Goal: Information Seeking & Learning: Understand process/instructions

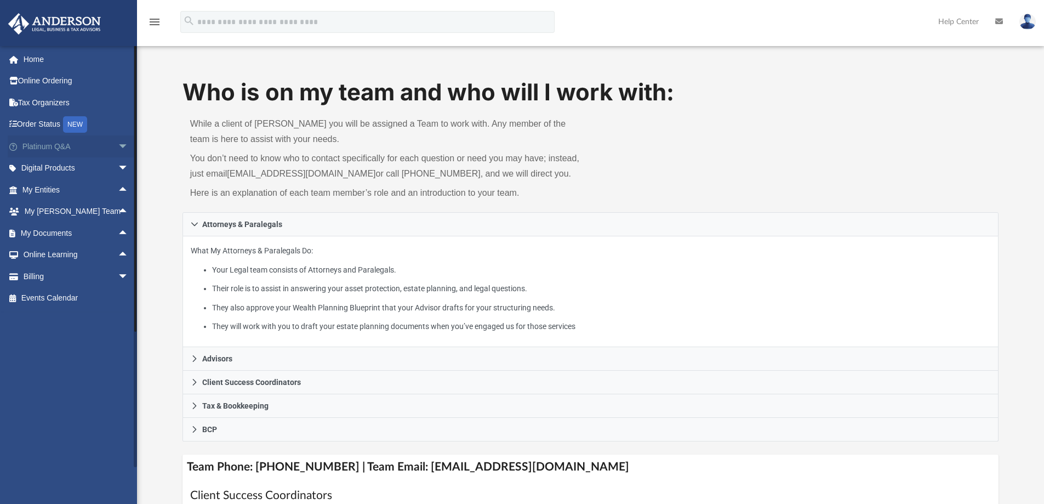
click at [118, 145] on span "arrow_drop_down" at bounding box center [129, 146] width 22 height 22
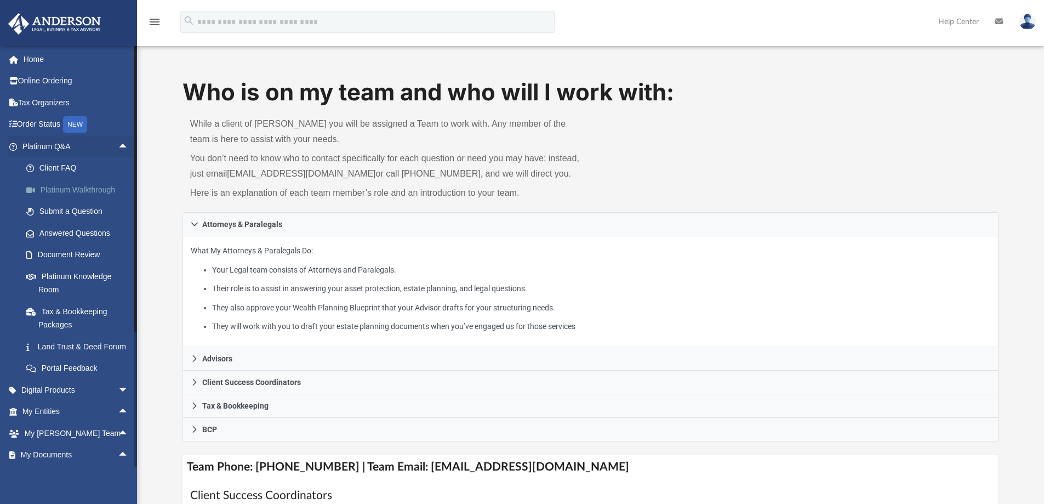
click at [98, 190] on link "Platinum Walkthrough" at bounding box center [80, 190] width 130 height 22
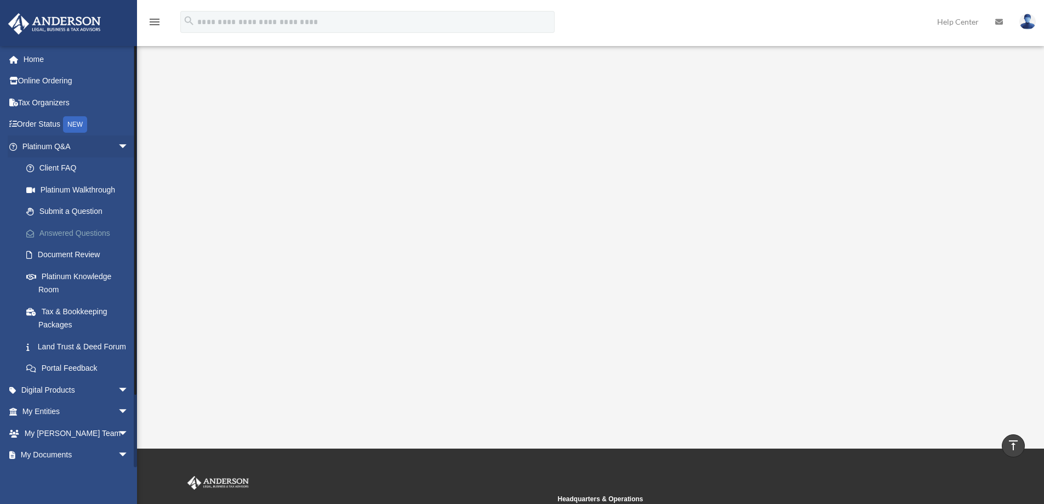
scroll to position [44, 0]
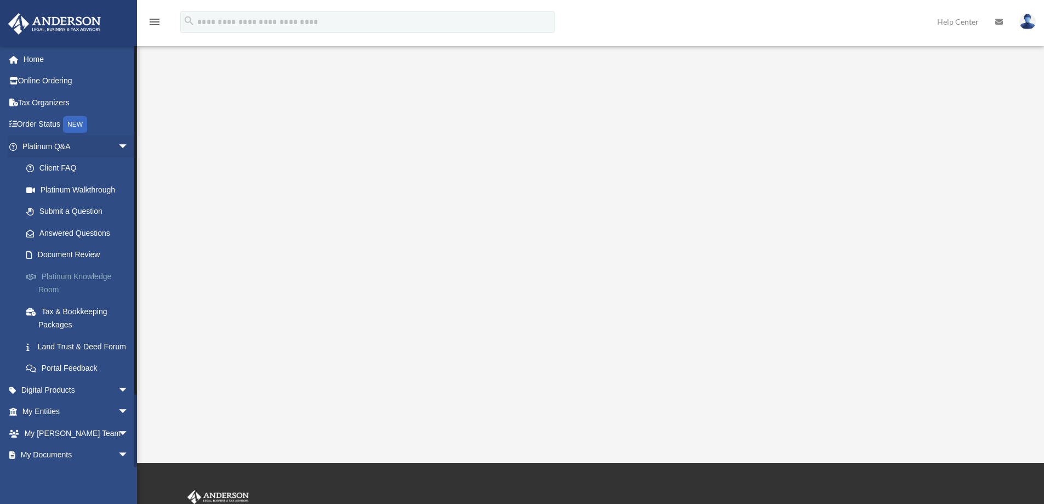
click at [89, 282] on link "Platinum Knowledge Room" at bounding box center [80, 282] width 130 height 35
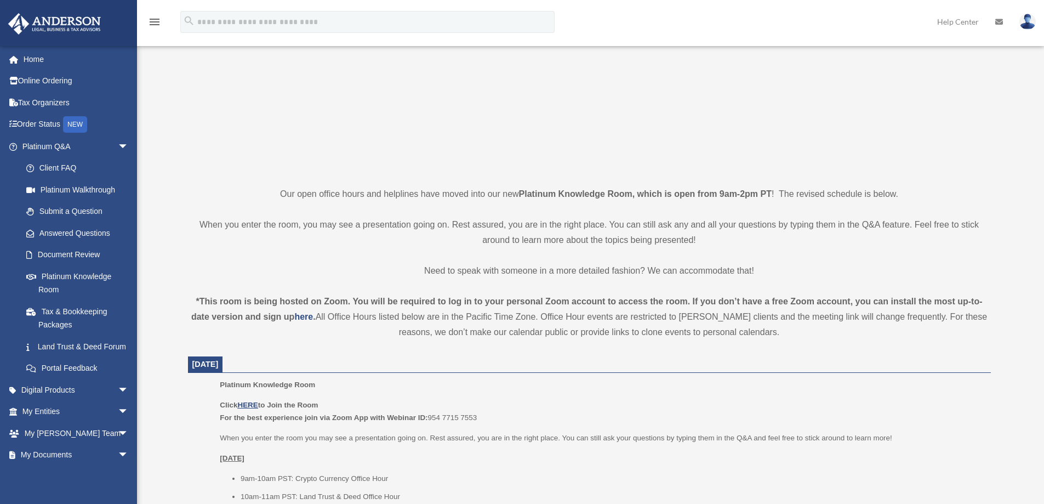
scroll to position [329, 0]
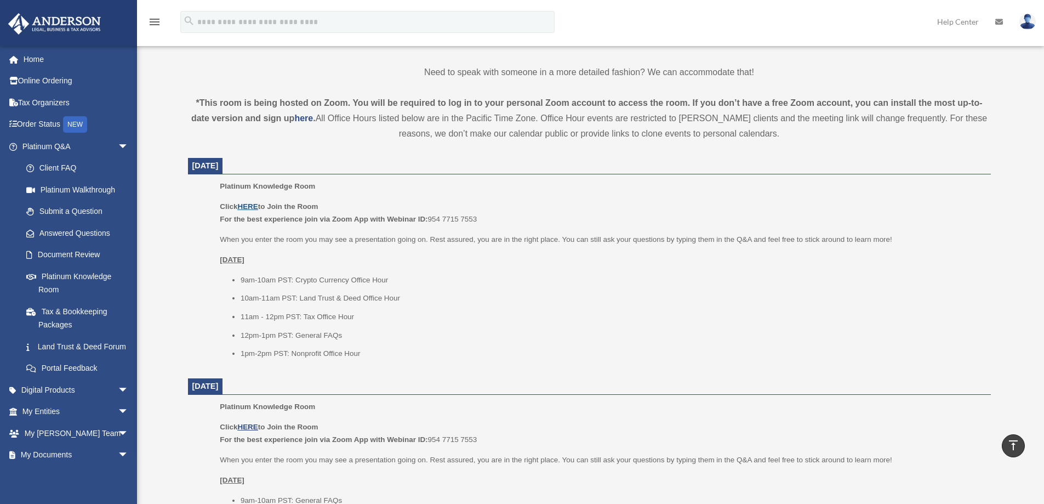
click at [249, 205] on u "HERE" at bounding box center [247, 206] width 20 height 8
